Goal: Navigation & Orientation: Find specific page/section

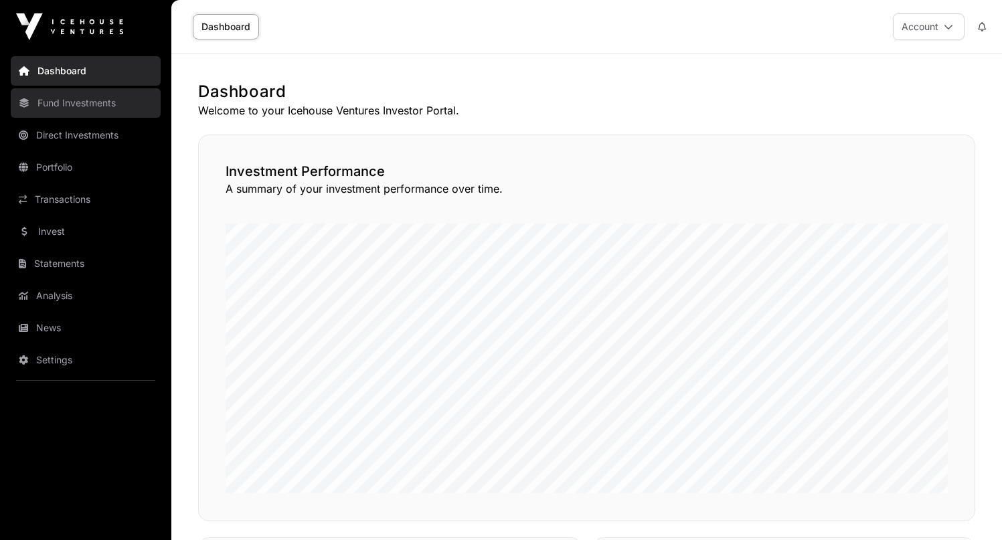
click at [111, 102] on link "Fund Investments" at bounding box center [86, 102] width 150 height 29
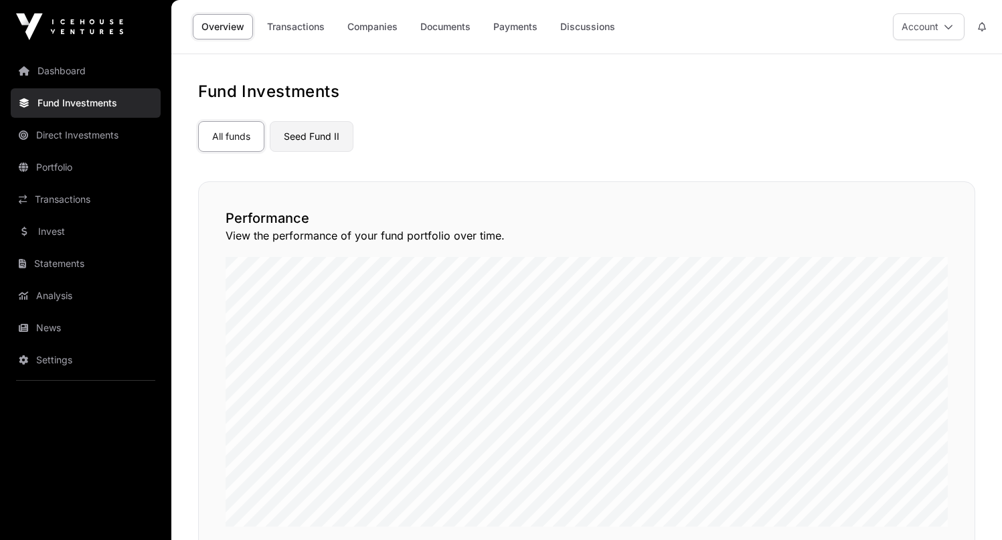
click at [311, 134] on link "Seed Fund II" at bounding box center [312, 136] width 84 height 31
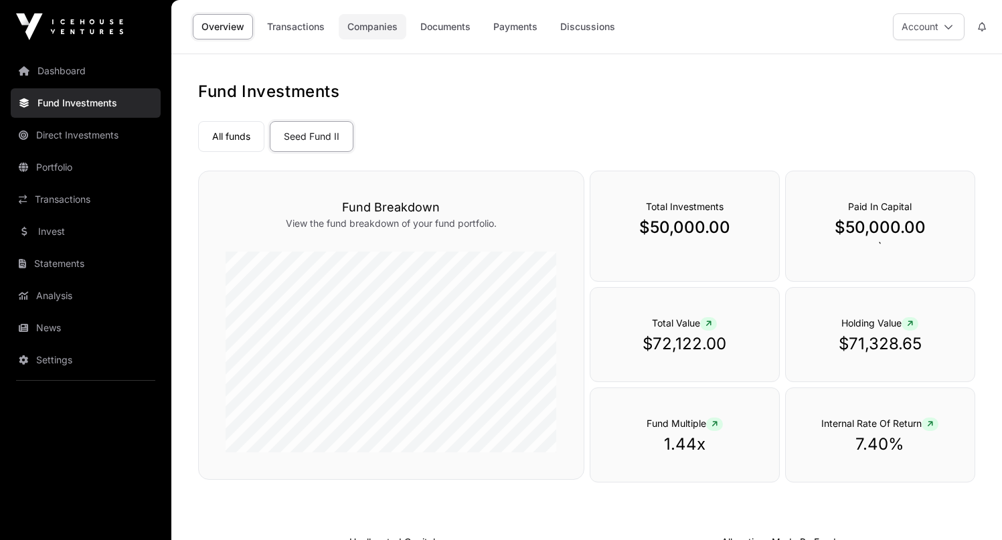
click at [363, 25] on link "Companies" at bounding box center [373, 26] width 68 height 25
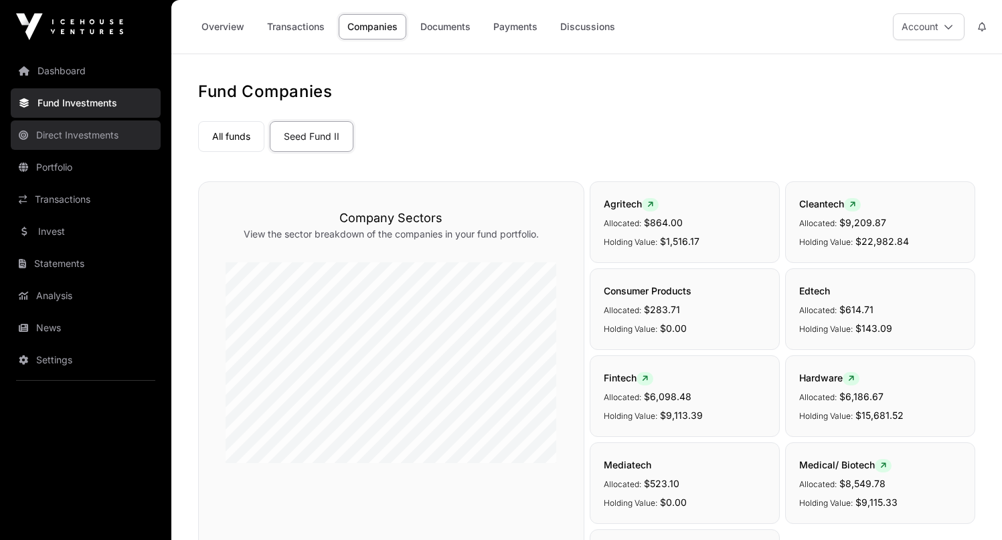
click at [68, 140] on link "Direct Investments" at bounding box center [86, 134] width 150 height 29
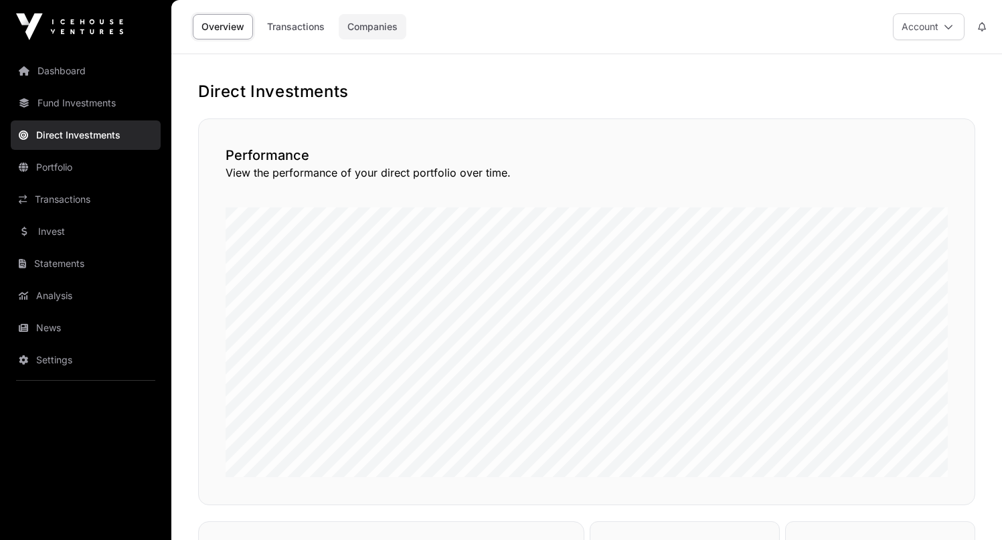
click at [375, 23] on link "Companies" at bounding box center [373, 26] width 68 height 25
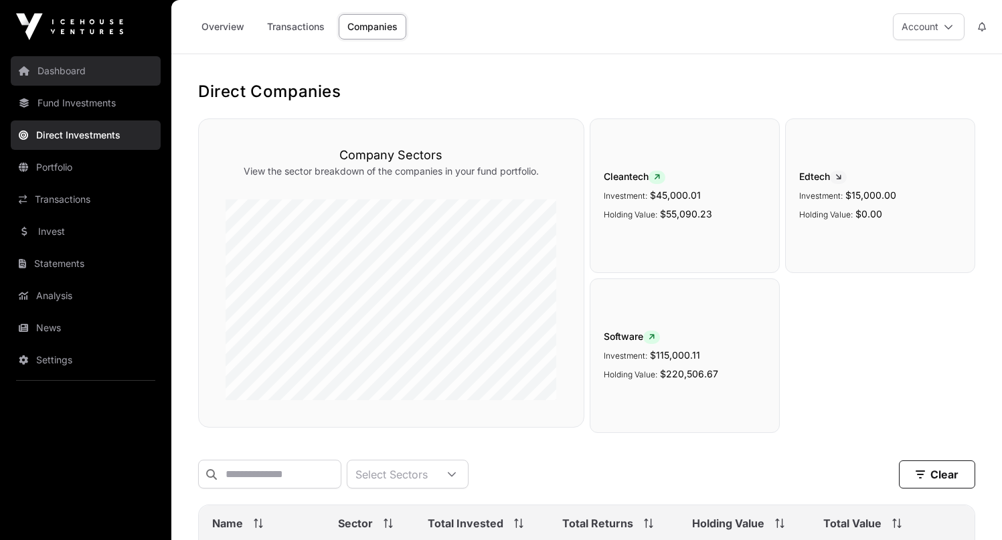
click at [90, 70] on link "Dashboard" at bounding box center [86, 70] width 150 height 29
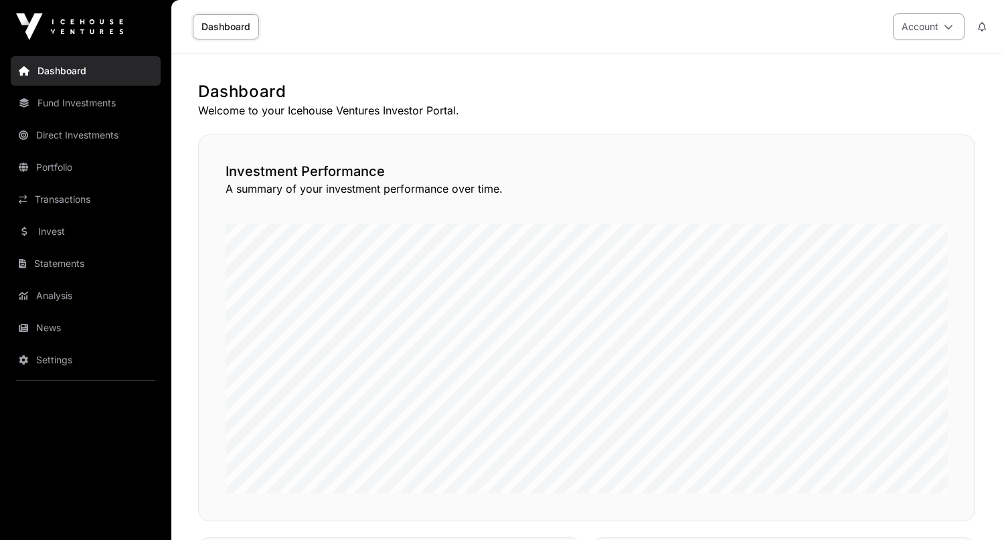
click at [946, 27] on icon at bounding box center [948, 26] width 9 height 9
click at [61, 328] on link "News" at bounding box center [86, 327] width 150 height 29
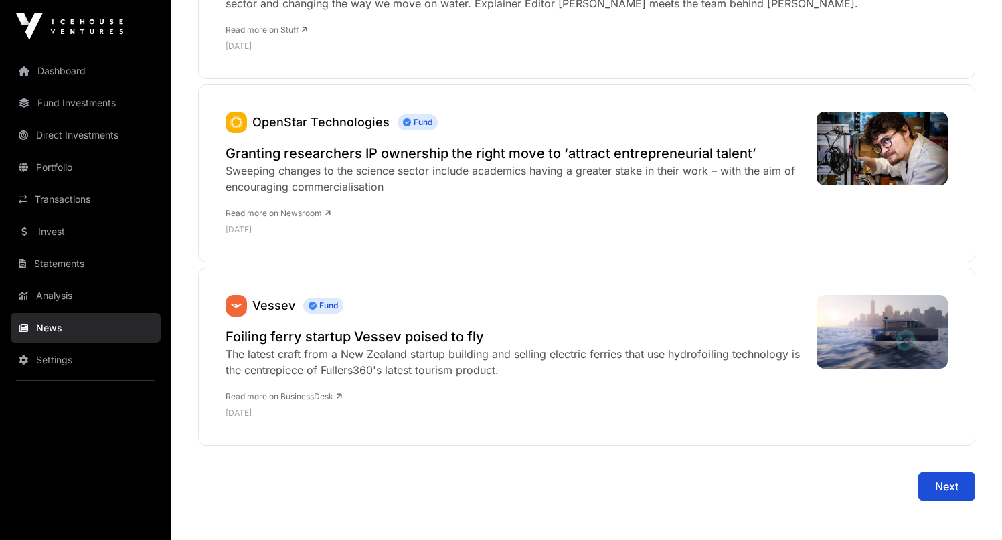
scroll to position [5419, 0]
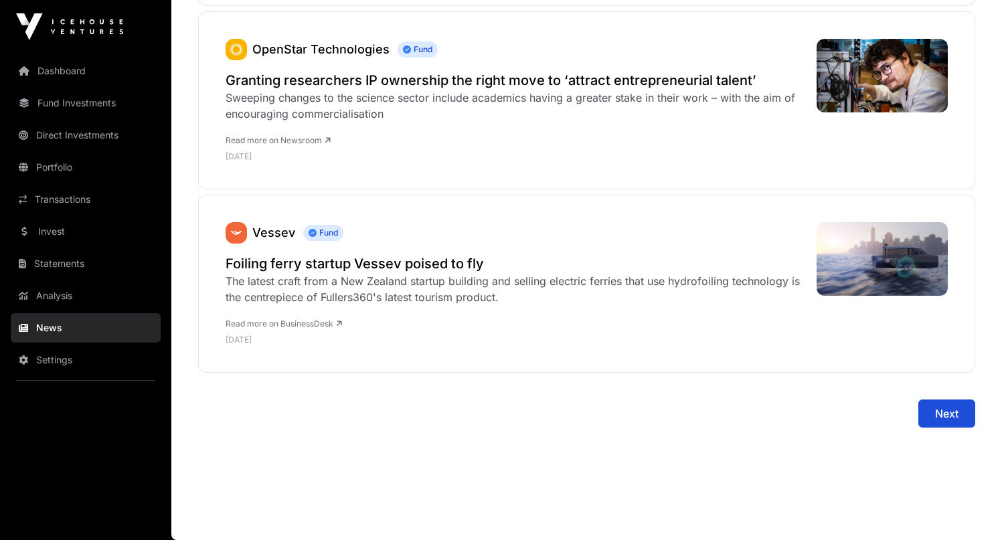
click at [606, 286] on div "The latest craft from a New Zealand startup building and selling electric ferri…" at bounding box center [515, 289] width 578 height 32
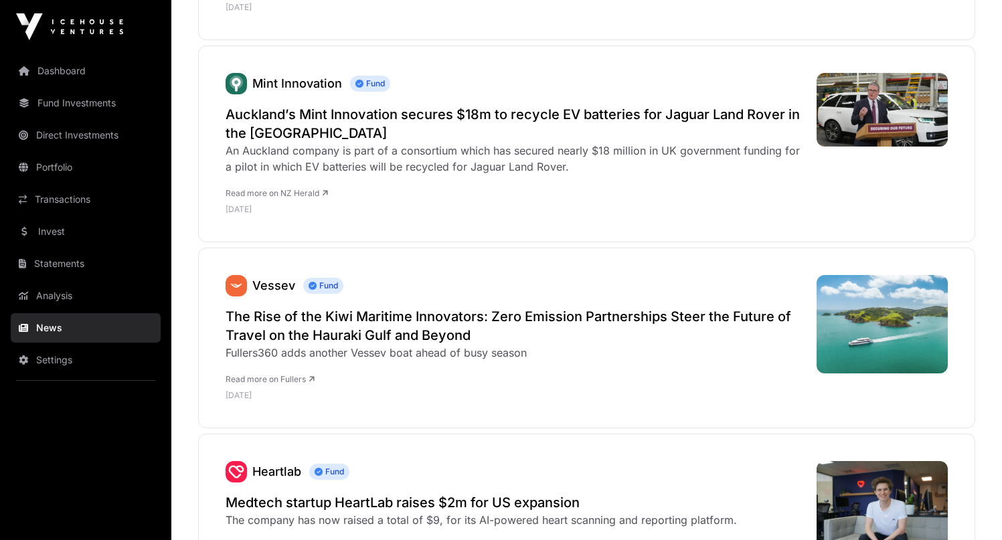
scroll to position [0, 0]
